Goal: Information Seeking & Learning: Understand process/instructions

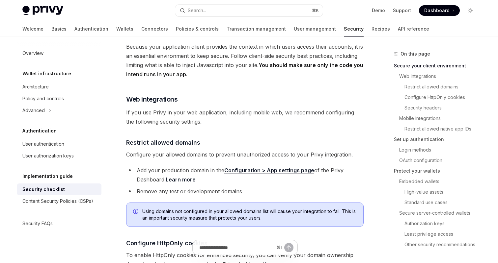
scroll to position [156, 0]
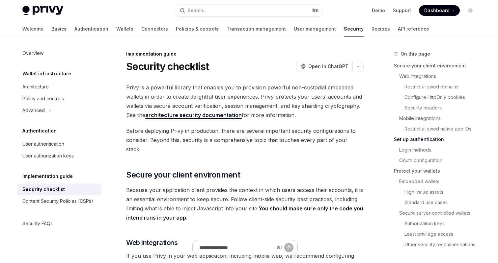
scroll to position [566, 0]
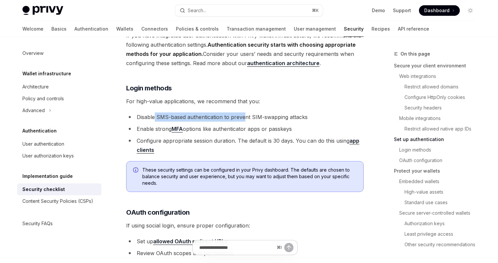
drag, startPoint x: 154, startPoint y: 108, endPoint x: 243, endPoint y: 108, distance: 88.6
click at [243, 113] on li "Disable SMS-based authentication to prevent SIM-swapping attacks" at bounding box center [244, 117] width 237 height 9
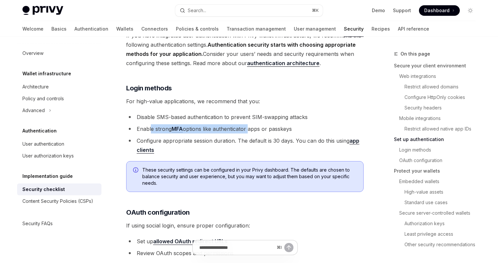
drag, startPoint x: 151, startPoint y: 121, endPoint x: 247, endPoint y: 124, distance: 96.2
click at [247, 124] on li "Enable strong MFA options like authenticator apps or passkeys" at bounding box center [244, 128] width 237 height 9
drag, startPoint x: 154, startPoint y: 130, endPoint x: 202, endPoint y: 130, distance: 47.1
click at [202, 136] on li "Configure appropriate session duration. The default is 30 days. You can do this…" at bounding box center [244, 145] width 237 height 18
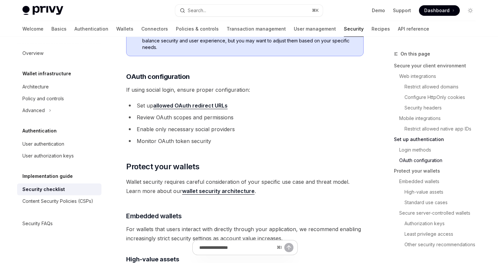
scroll to position [747, 0]
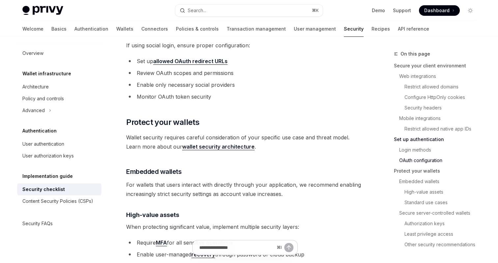
click at [53, 6] on img at bounding box center [42, 10] width 41 height 9
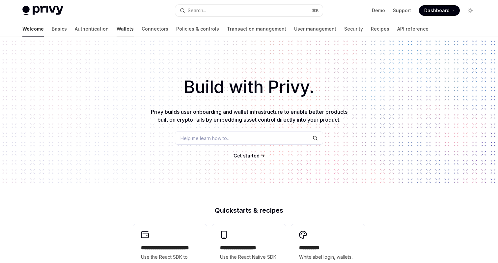
click at [117, 33] on link "Wallets" at bounding box center [125, 29] width 17 height 16
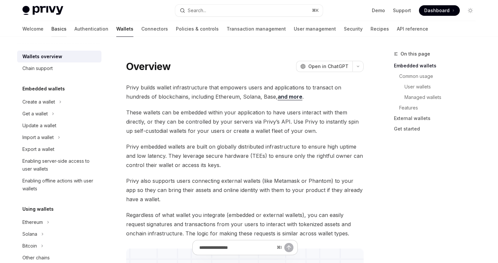
click at [51, 29] on link "Basics" at bounding box center [58, 29] width 15 height 16
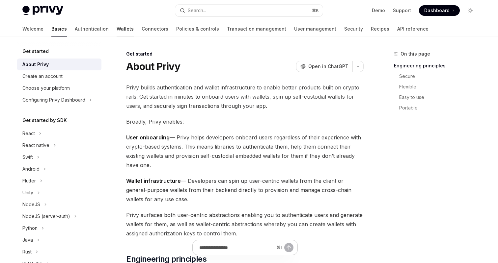
click at [117, 30] on link "Wallets" at bounding box center [125, 29] width 17 height 16
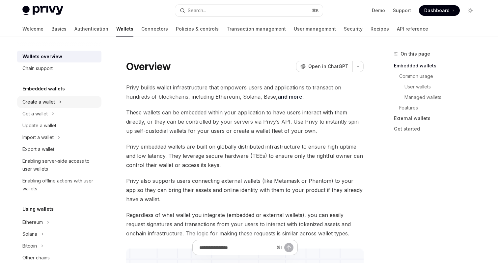
click at [55, 98] on button "Create a wallet" at bounding box center [59, 102] width 84 height 12
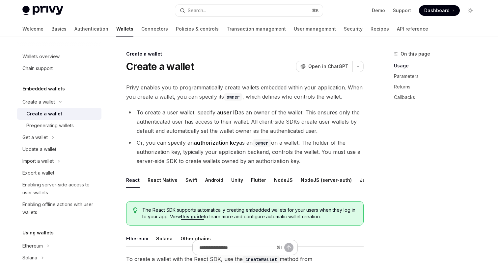
click at [46, 11] on img at bounding box center [42, 10] width 41 height 9
type textarea "*"
